Goal: Check status: Check status

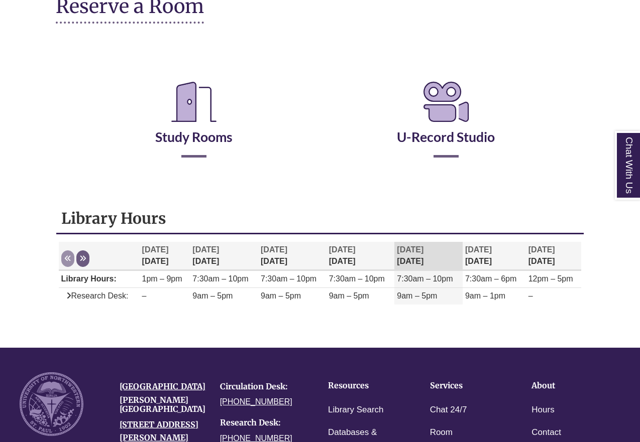
scroll to position [201, 0]
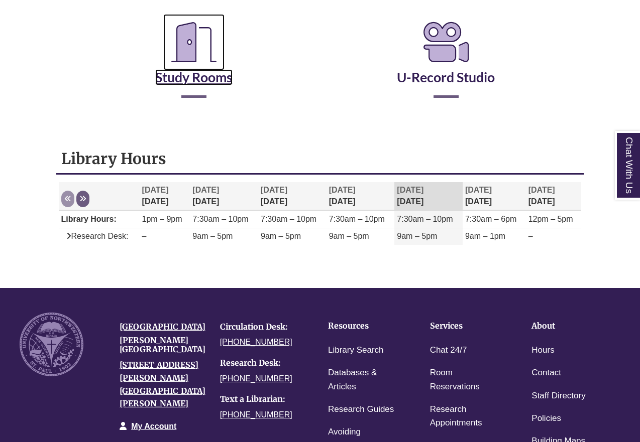
click at [201, 80] on link "Study Rooms" at bounding box center [193, 64] width 77 height 41
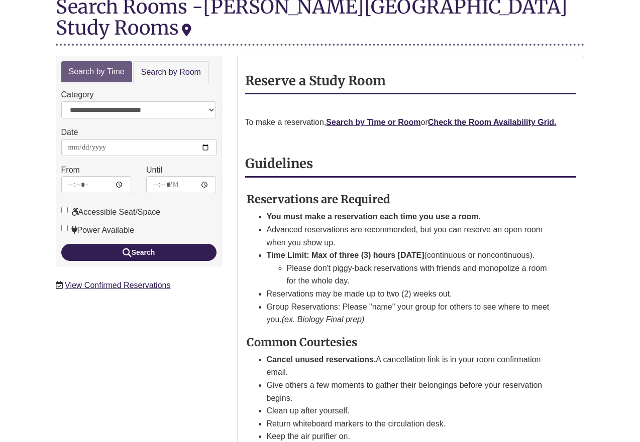
scroll to position [151, 0]
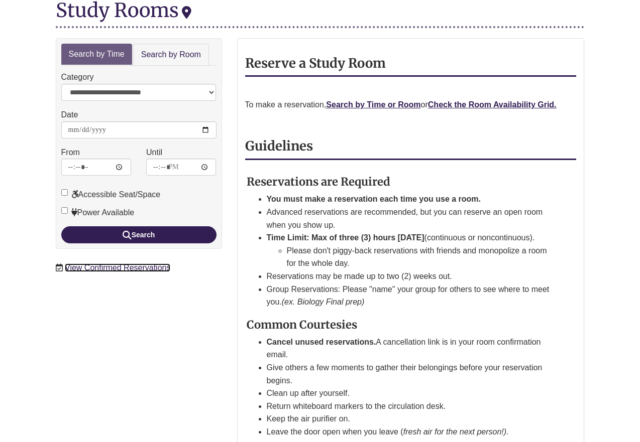
click at [136, 264] on link "View Confirmed Reservations" at bounding box center [117, 268] width 105 height 9
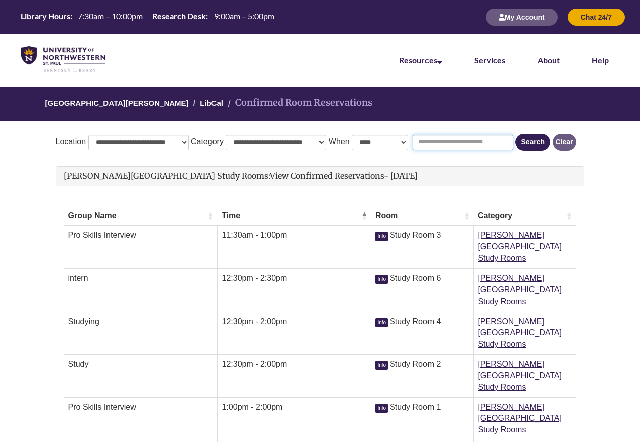
click at [442, 140] on input "Search reservation name..." at bounding box center [463, 142] width 100 height 15
type input "***"
click at [515, 134] on button "Search" at bounding box center [532, 142] width 35 height 17
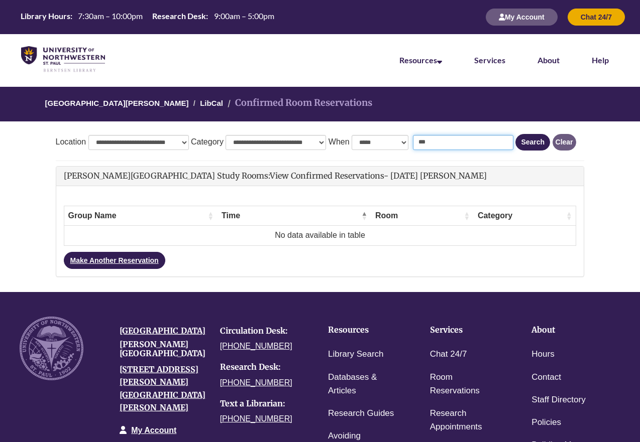
drag, startPoint x: 491, startPoint y: 143, endPoint x: 390, endPoint y: 137, distance: 100.7
click at [390, 137] on form "**********" at bounding box center [320, 142] width 529 height 17
click at [562, 142] on button "Clear" at bounding box center [564, 142] width 24 height 17
select select "*"
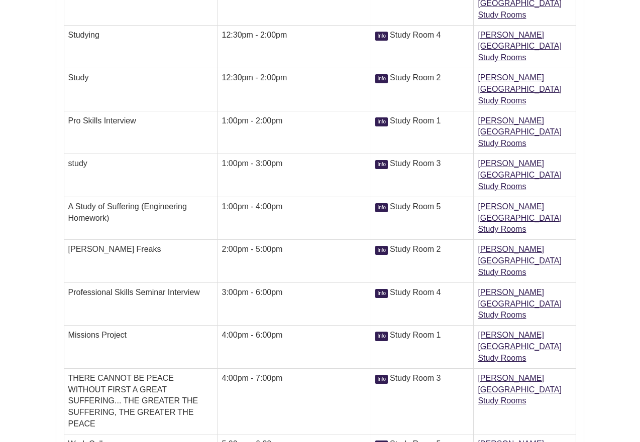
scroll to position [251, 0]
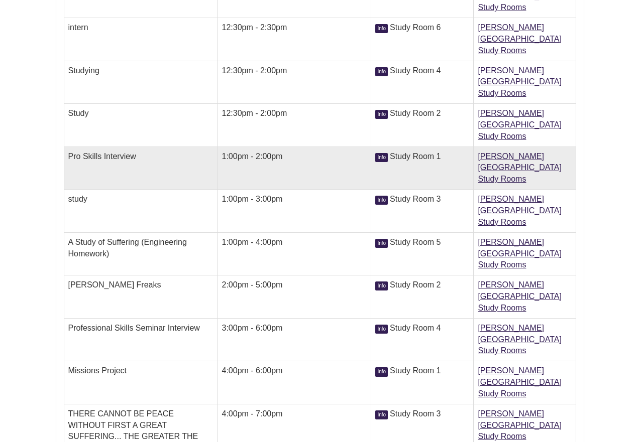
click at [146, 147] on td "Pro Skills Interview" at bounding box center [141, 168] width 154 height 43
click at [490, 152] on link "[PERSON_NAME][GEOGRAPHIC_DATA] Study Rooms" at bounding box center [520, 168] width 84 height 32
